Goal: Check status: Check status

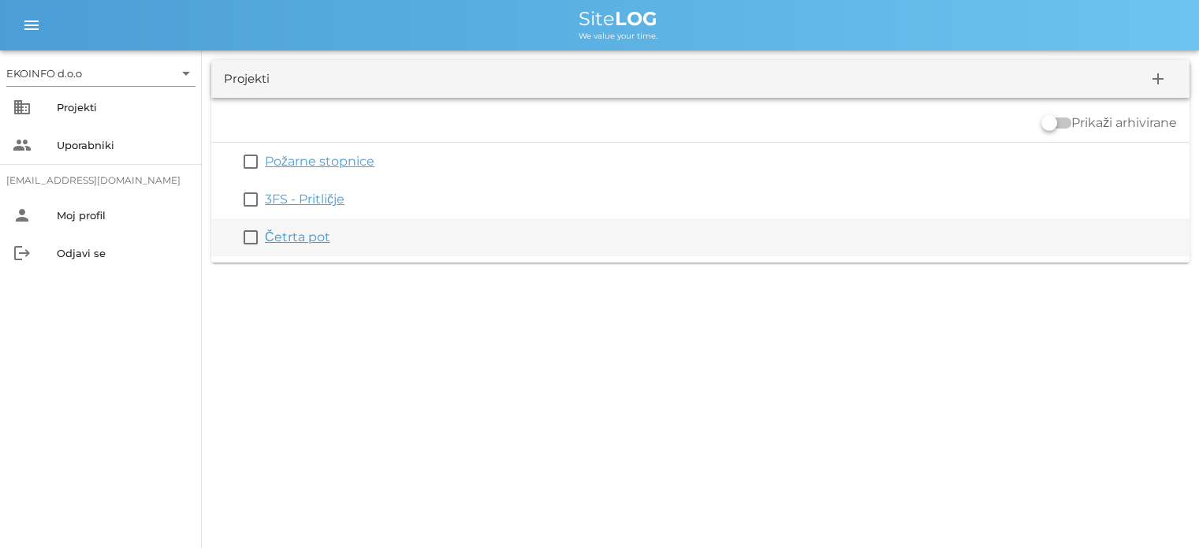
click at [303, 235] on link "Četrta pot" at bounding box center [297, 236] width 65 height 15
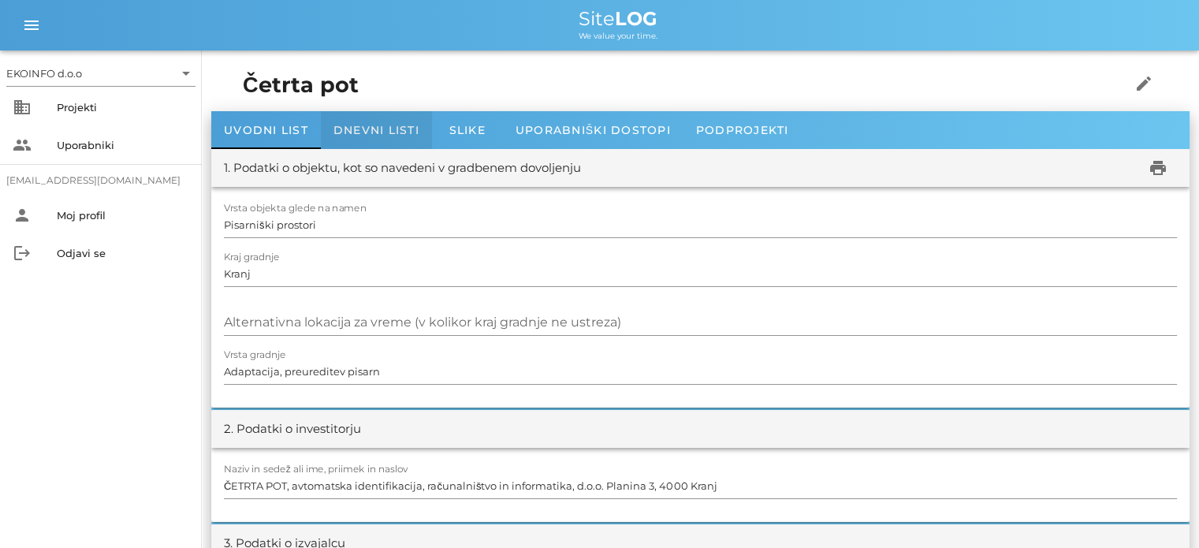
click at [369, 124] on span "Dnevni listi" at bounding box center [376, 130] width 86 height 14
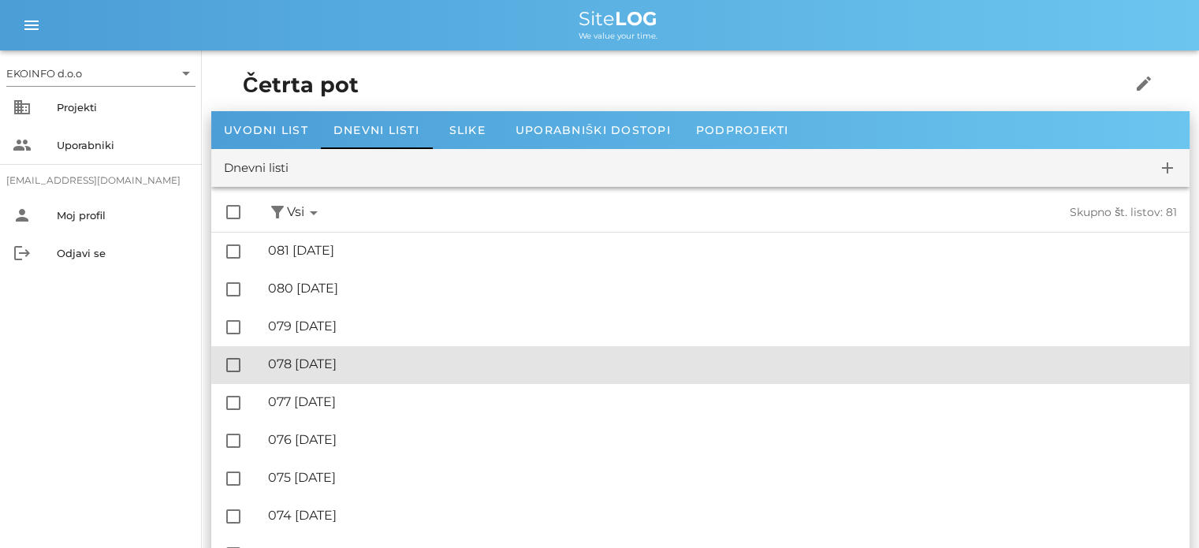
click at [327, 374] on div "🔏 078 [DATE] ✓ Podpisal: Nadzornik ✓ Podpisal: Sestavljalec ✓ Podpisal: Odgovor…" at bounding box center [722, 364] width 909 height 35
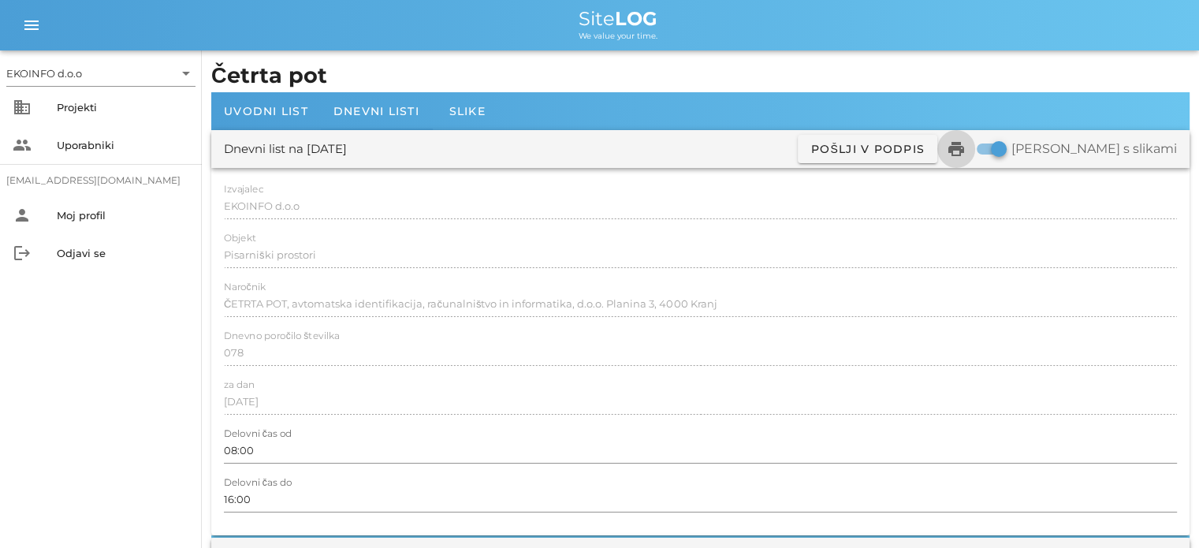
click at [966, 151] on icon "print" at bounding box center [956, 149] width 19 height 19
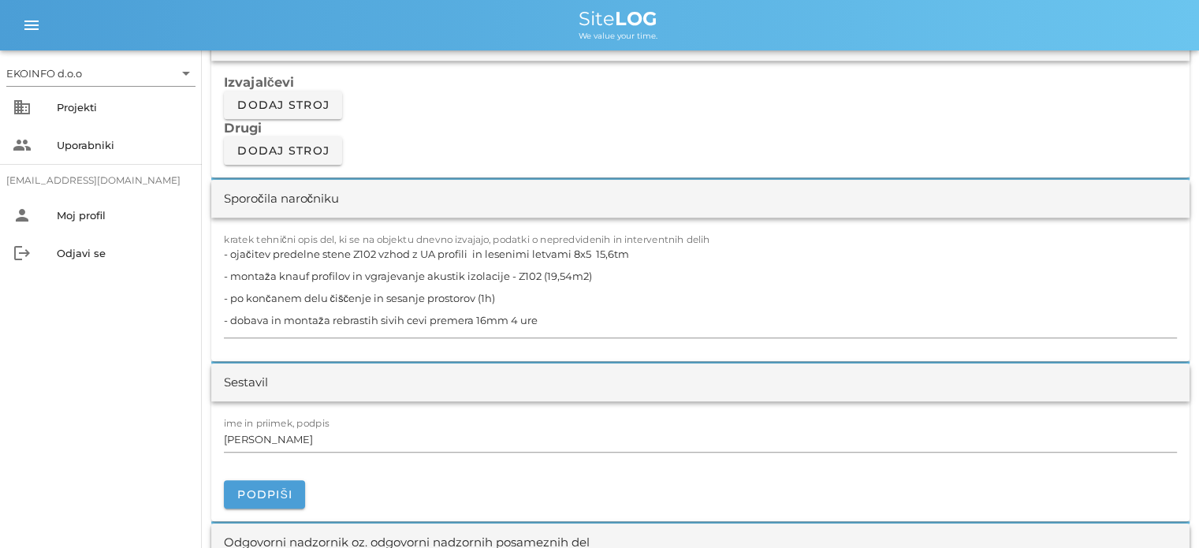
scroll to position [1419, 0]
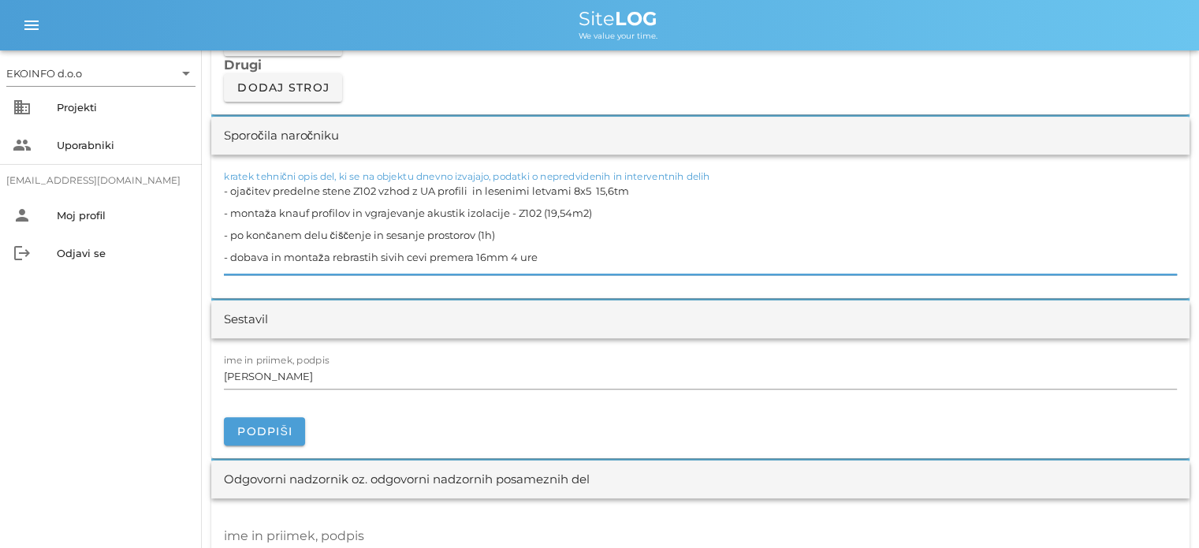
click at [507, 210] on textarea "- ojačitev predelne stene Z102 vzhod z UA profili in lesenimi letvami 8x5 15,6t…" at bounding box center [700, 227] width 953 height 95
type textarea "- ojačitev predelne stene Z102 vzhod z UA profili in lesenimi letvami 8x5 15,6t…"
click at [296, 378] on input "[PERSON_NAME]" at bounding box center [700, 375] width 953 height 25
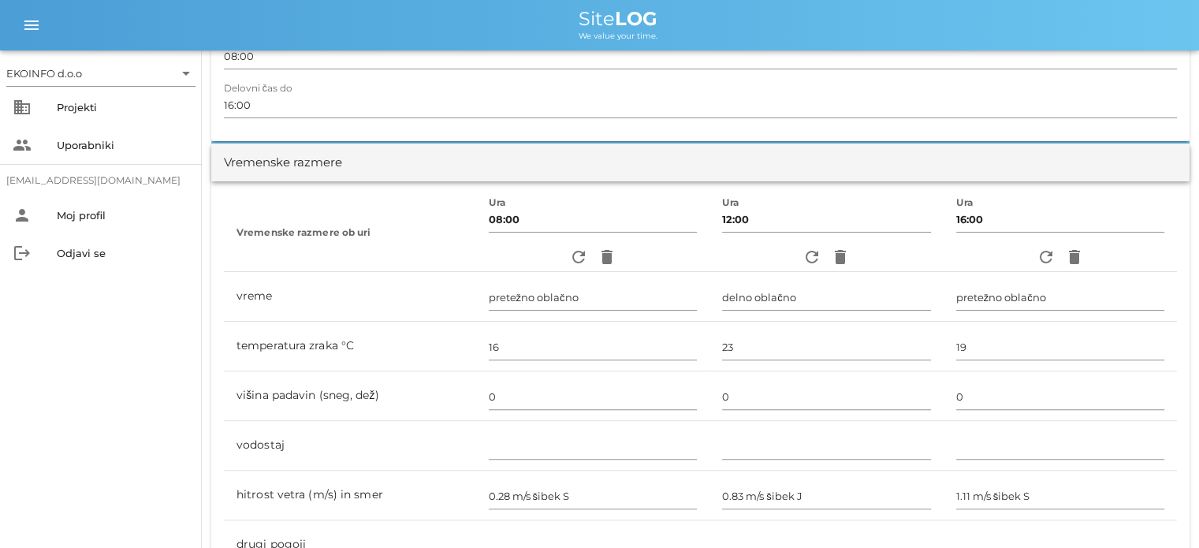
scroll to position [0, 0]
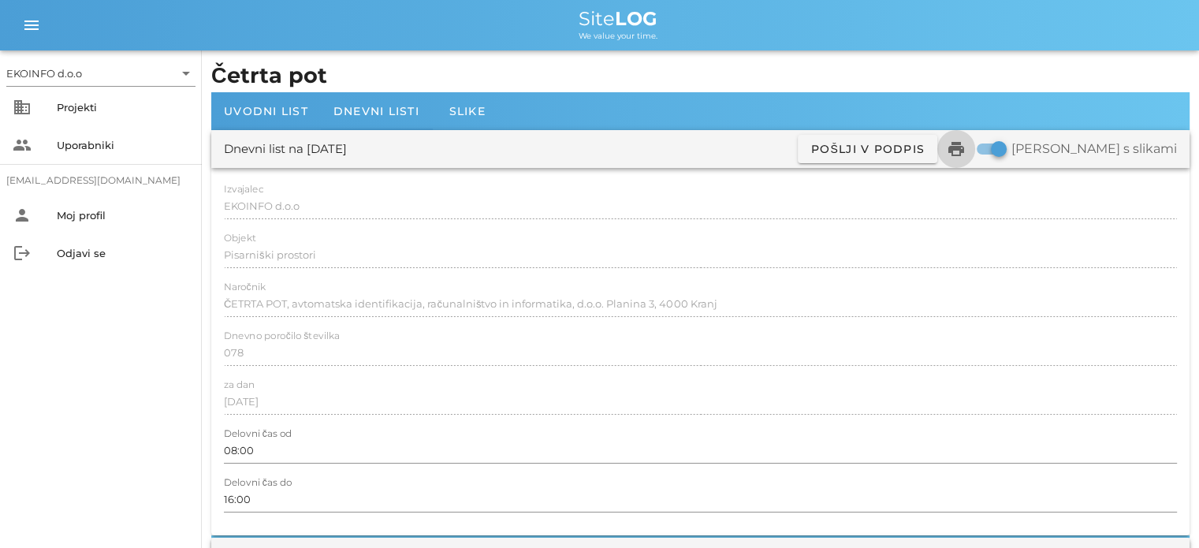
click at [966, 149] on icon "print" at bounding box center [956, 149] width 19 height 19
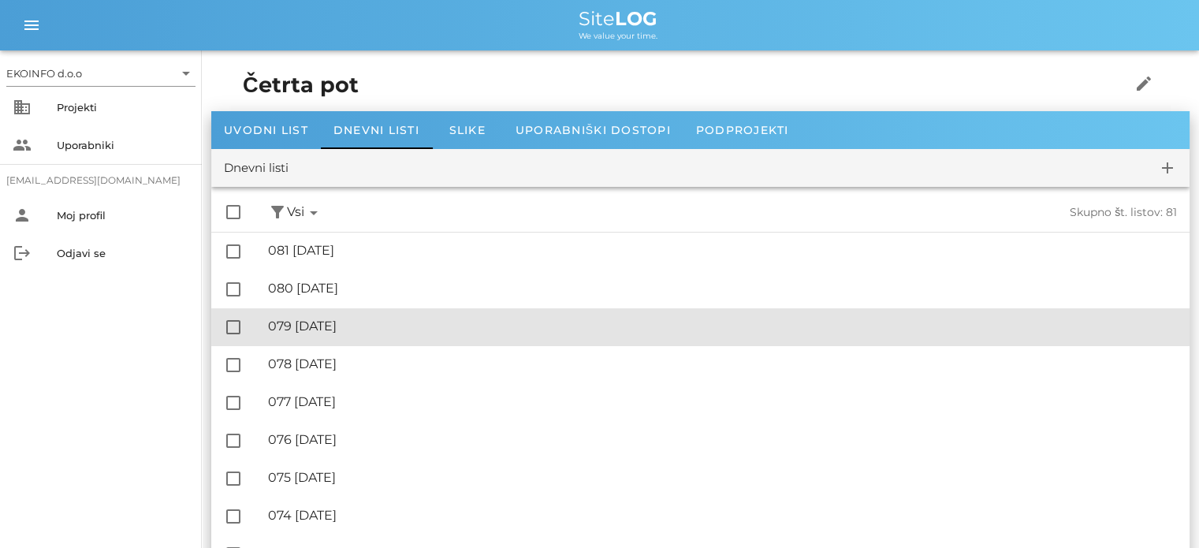
click at [337, 326] on div "🔏 079 [DATE]" at bounding box center [722, 325] width 909 height 15
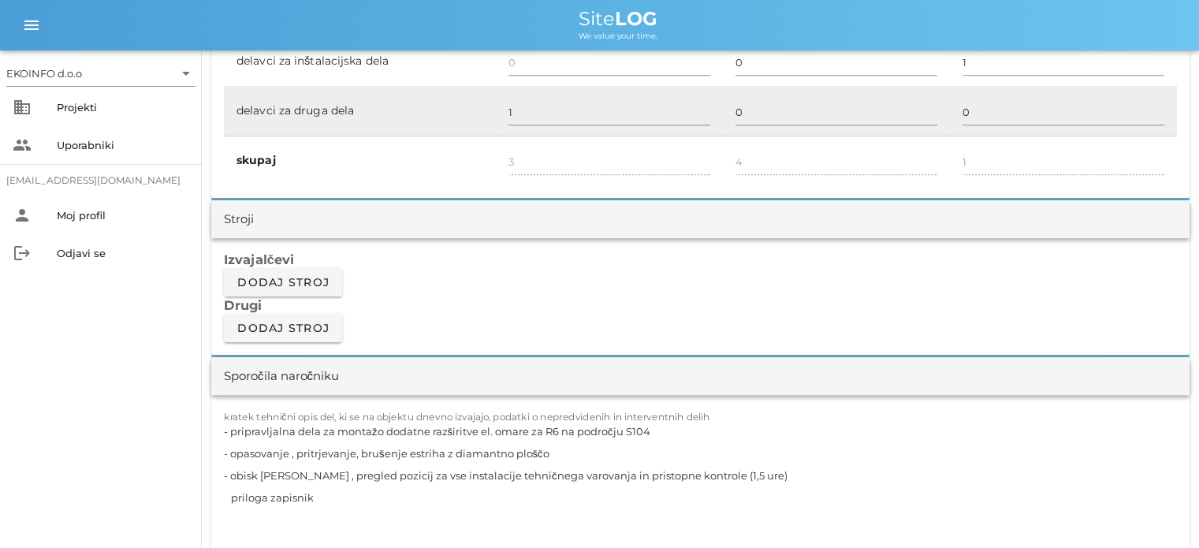
scroll to position [1182, 0]
